Goal: Task Accomplishment & Management: Manage account settings

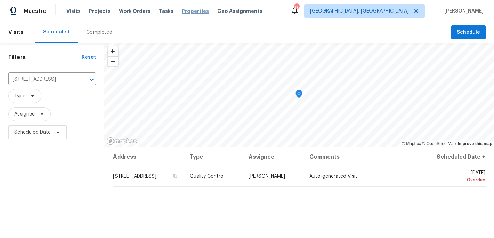
click at [186, 13] on span "Properties" at bounding box center [195, 11] width 27 height 7
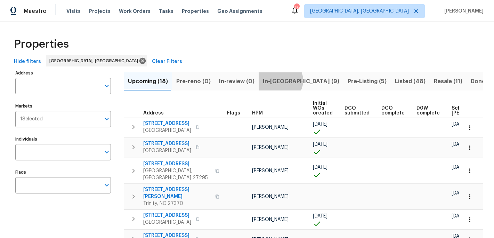
click at [275, 80] on span "In-reno (9)" at bounding box center [301, 82] width 77 height 10
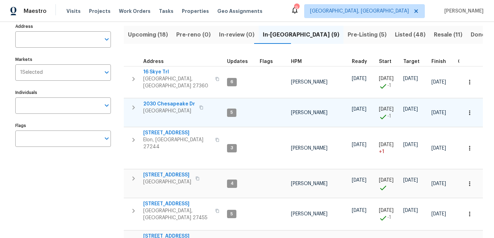
scroll to position [52, 0]
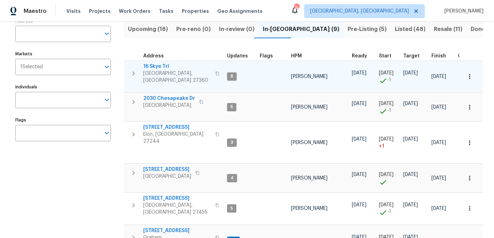
click at [161, 68] on span "16 Skye Trl" at bounding box center [177, 66] width 68 height 7
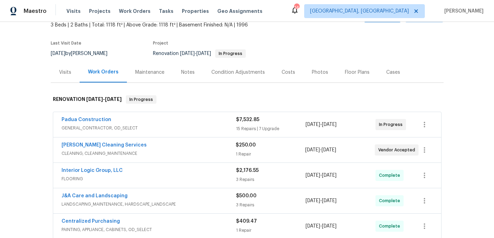
scroll to position [46, 0]
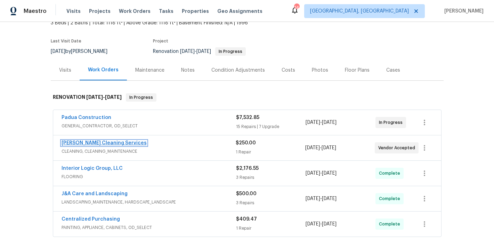
click at [114, 143] on link "[PERSON_NAME] Cleaning Services" at bounding box center [104, 143] width 85 height 5
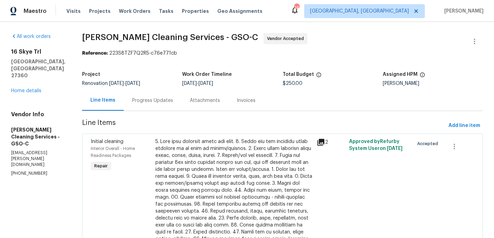
click at [142, 101] on div "Progress Updates" at bounding box center [152, 100] width 41 height 7
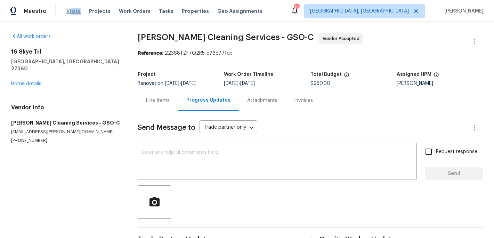
click at [70, 14] on div "Visits Projects Work Orders Tasks Properties Geo Assignments" at bounding box center [168, 11] width 205 height 14
click at [71, 10] on span "Visits" at bounding box center [73, 11] width 14 height 7
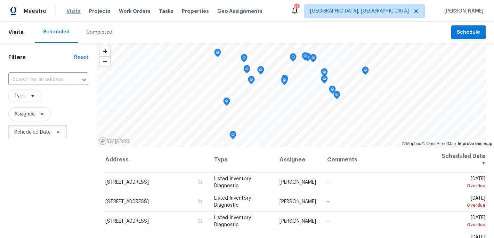
click at [75, 12] on span "Visits" at bounding box center [73, 11] width 14 height 7
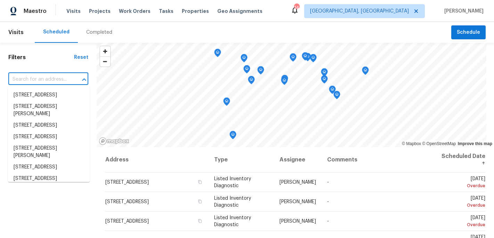
click at [21, 79] on input "text" at bounding box center [38, 79] width 61 height 11
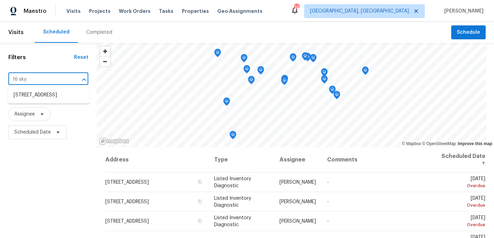
type input "16 skye"
click at [43, 95] on li "[STREET_ADDRESS]" at bounding box center [49, 94] width 82 height 11
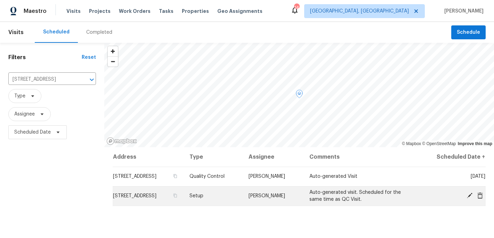
click at [471, 197] on icon at bounding box center [470, 195] width 6 height 6
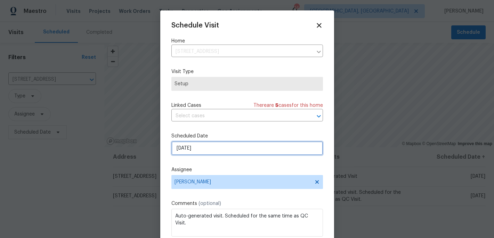
click at [190, 150] on input "[DATE]" at bounding box center [247, 148] width 152 height 14
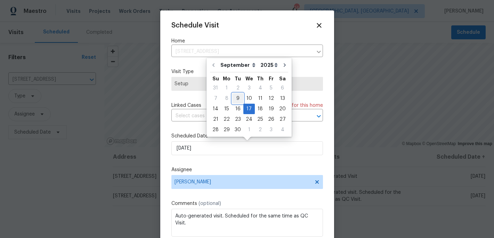
click at [237, 97] on div "9" at bounding box center [237, 99] width 11 height 10
type input "[DATE]"
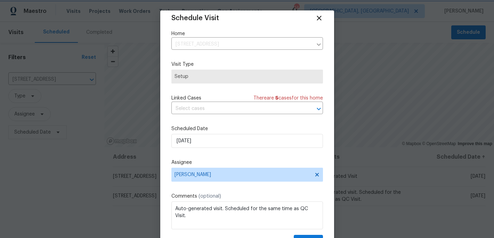
scroll to position [13, 0]
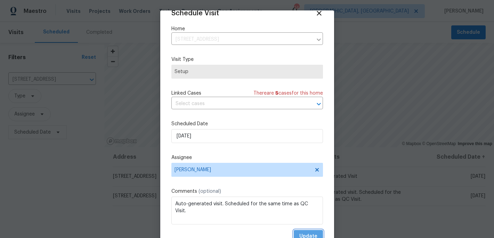
click at [306, 234] on span "Update" at bounding box center [308, 236] width 18 height 9
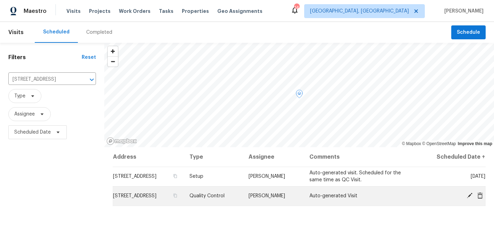
click at [470, 195] on icon at bounding box center [470, 196] width 6 height 6
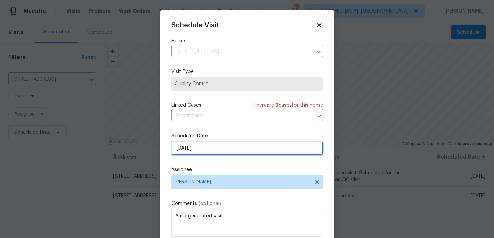
click at [185, 152] on input "[DATE]" at bounding box center [247, 148] width 152 height 14
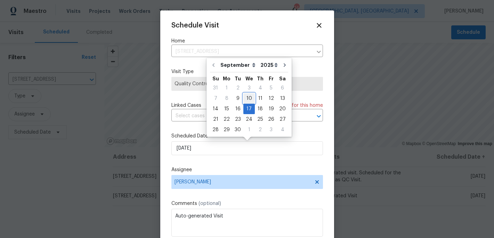
click at [245, 98] on div "10" at bounding box center [248, 99] width 11 height 10
type input "[DATE]"
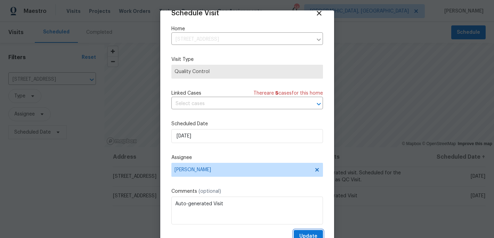
click at [306, 232] on span "Update" at bounding box center [308, 236] width 18 height 9
